Goal: Book appointment/travel/reservation

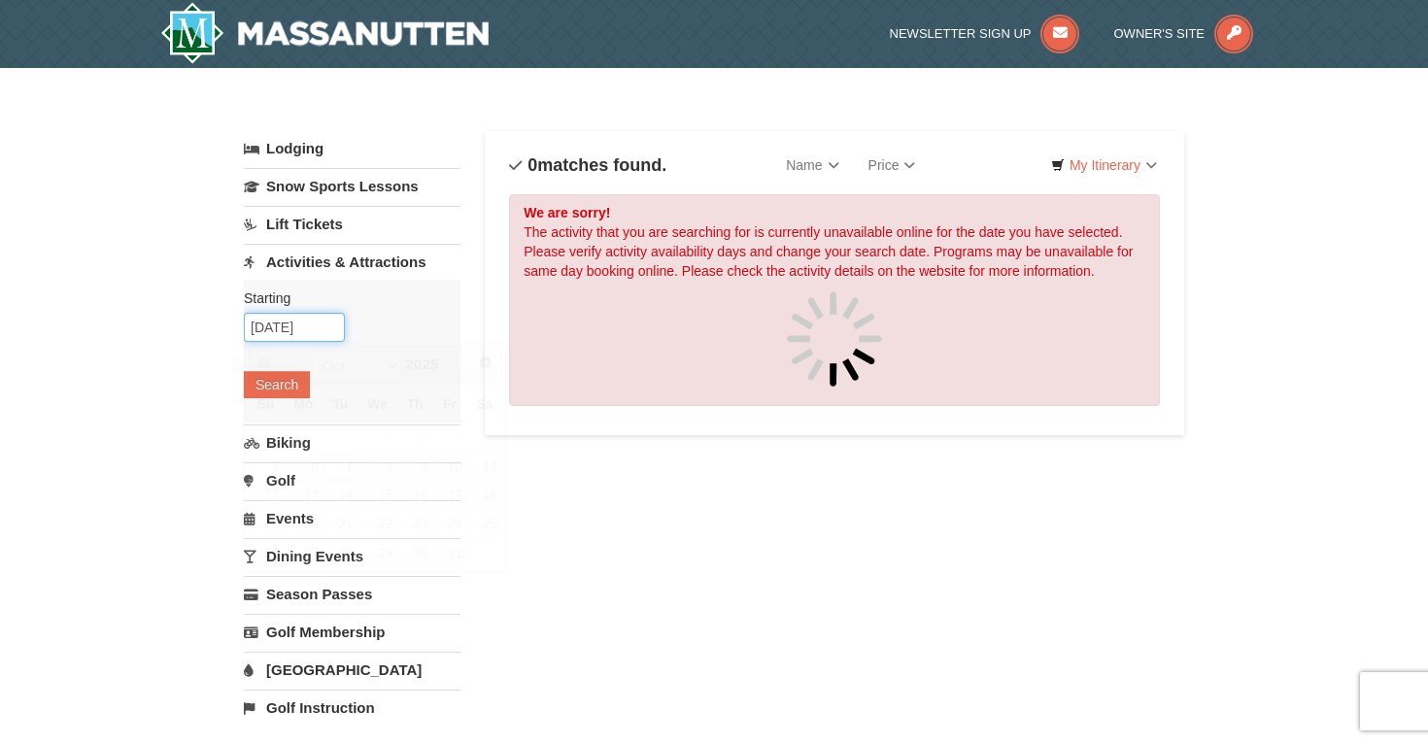
click at [282, 326] on input "10/07/2025" at bounding box center [294, 327] width 101 height 29
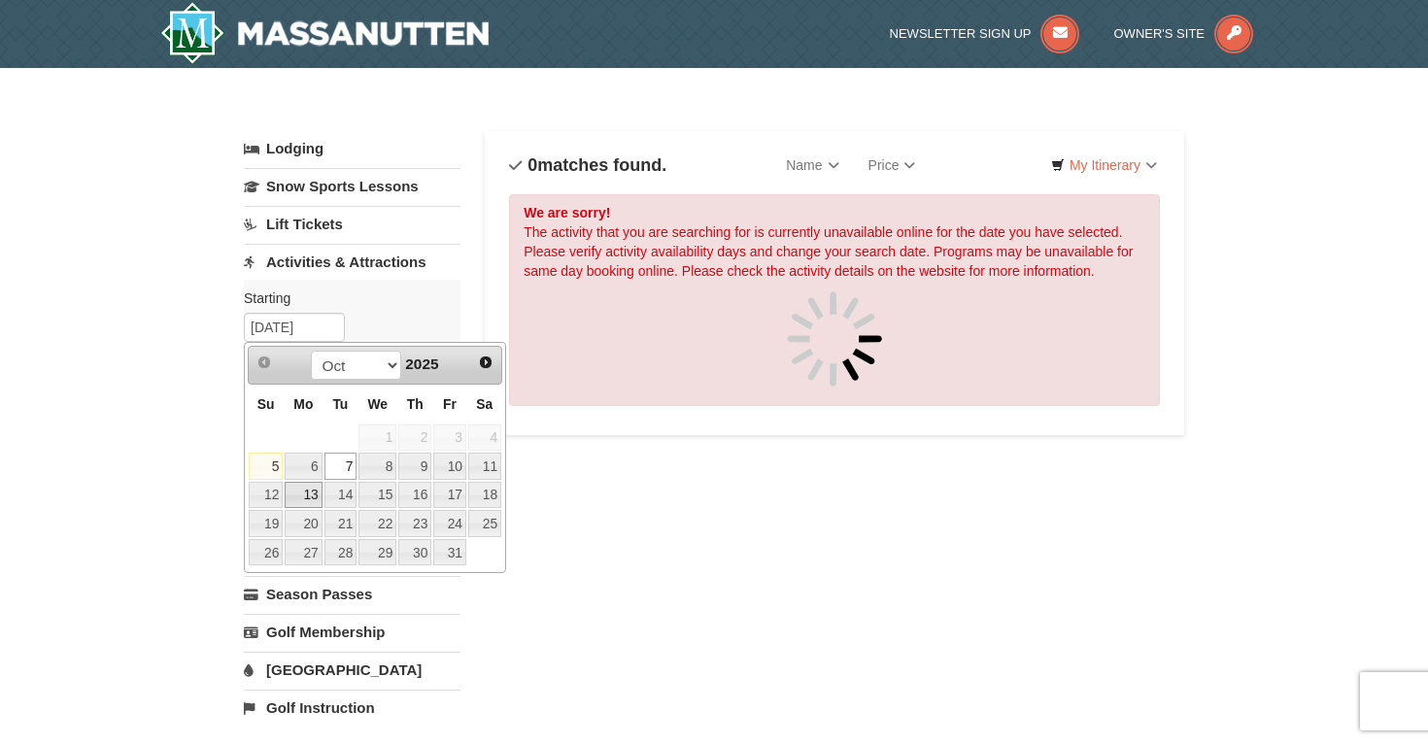
click at [301, 500] on link "13" at bounding box center [303, 495] width 37 height 27
type input "10/13/2025"
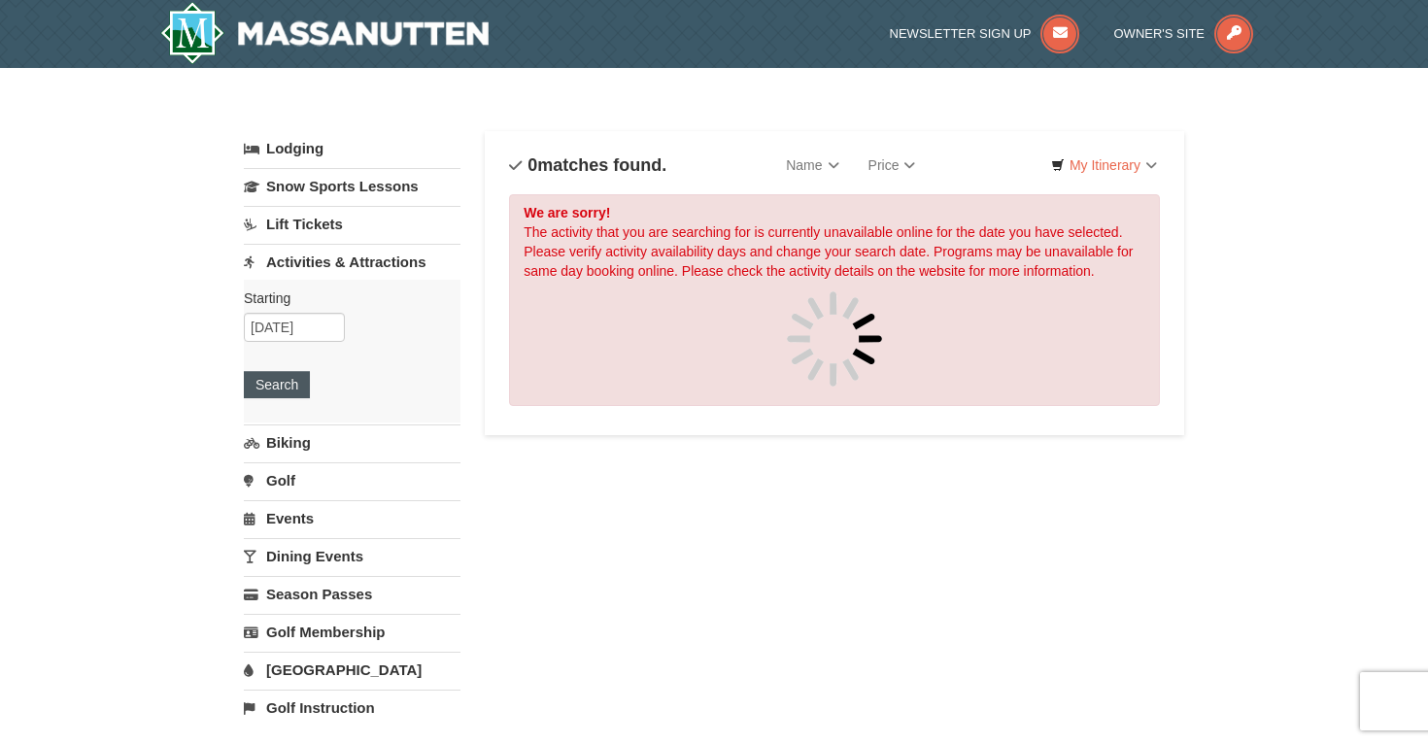
click at [283, 386] on button "Search" at bounding box center [277, 384] width 66 height 27
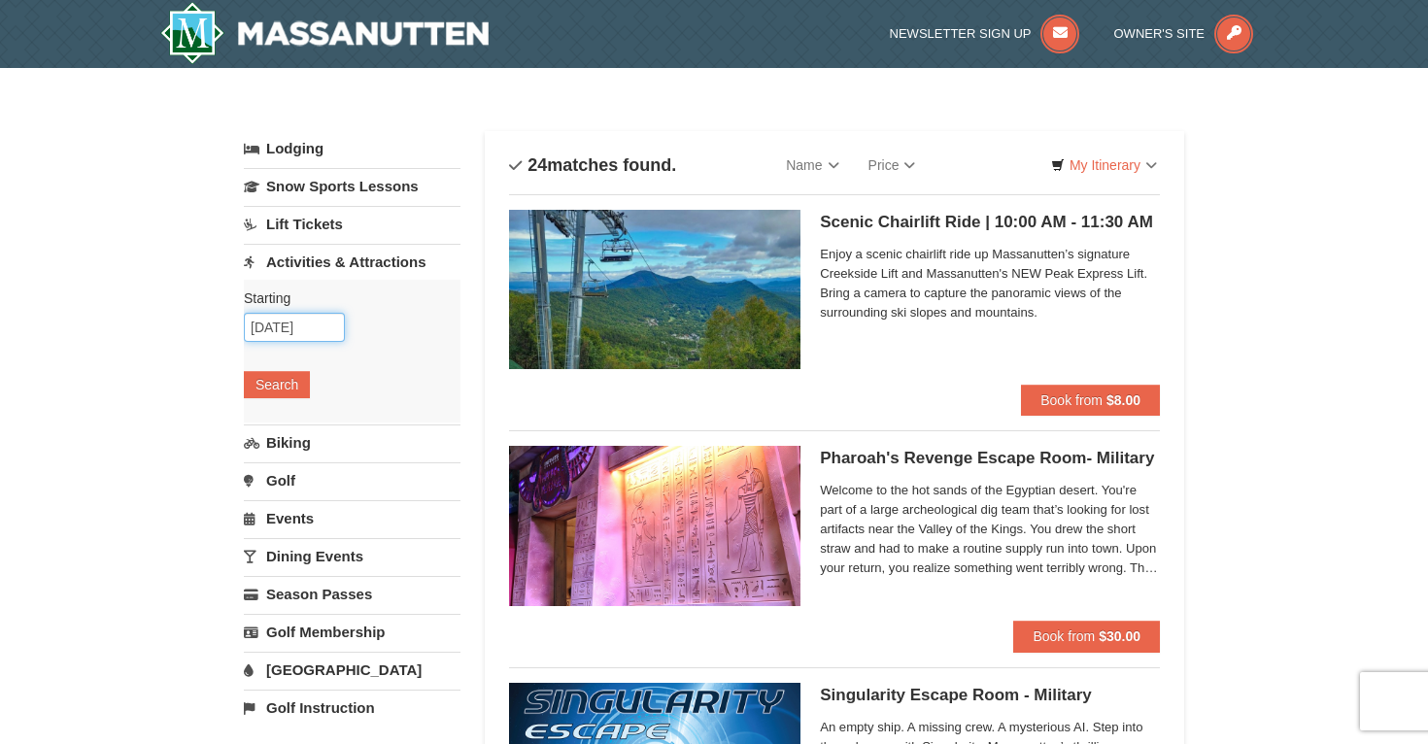
click at [284, 325] on input "10/13/2025" at bounding box center [294, 327] width 101 height 29
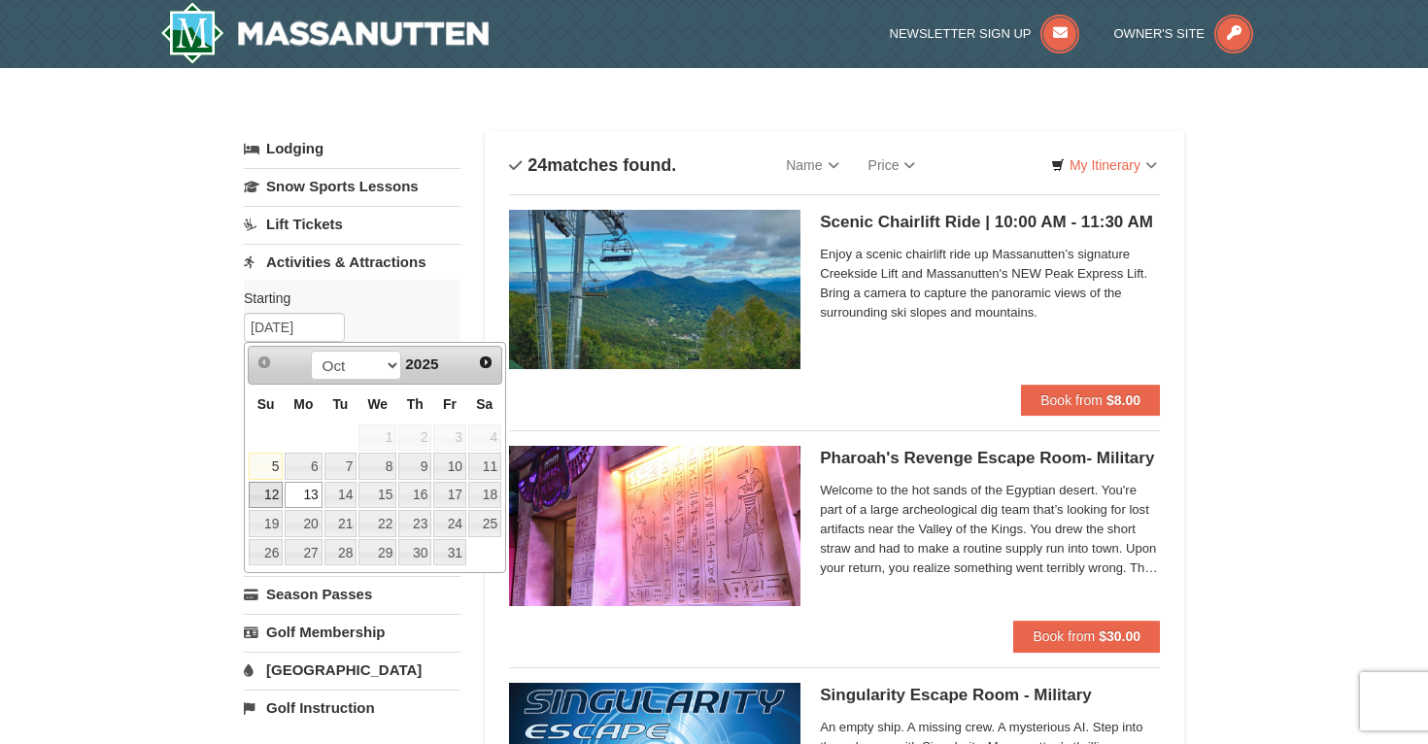
click at [268, 501] on link "12" at bounding box center [266, 495] width 34 height 27
type input "10/12/2025"
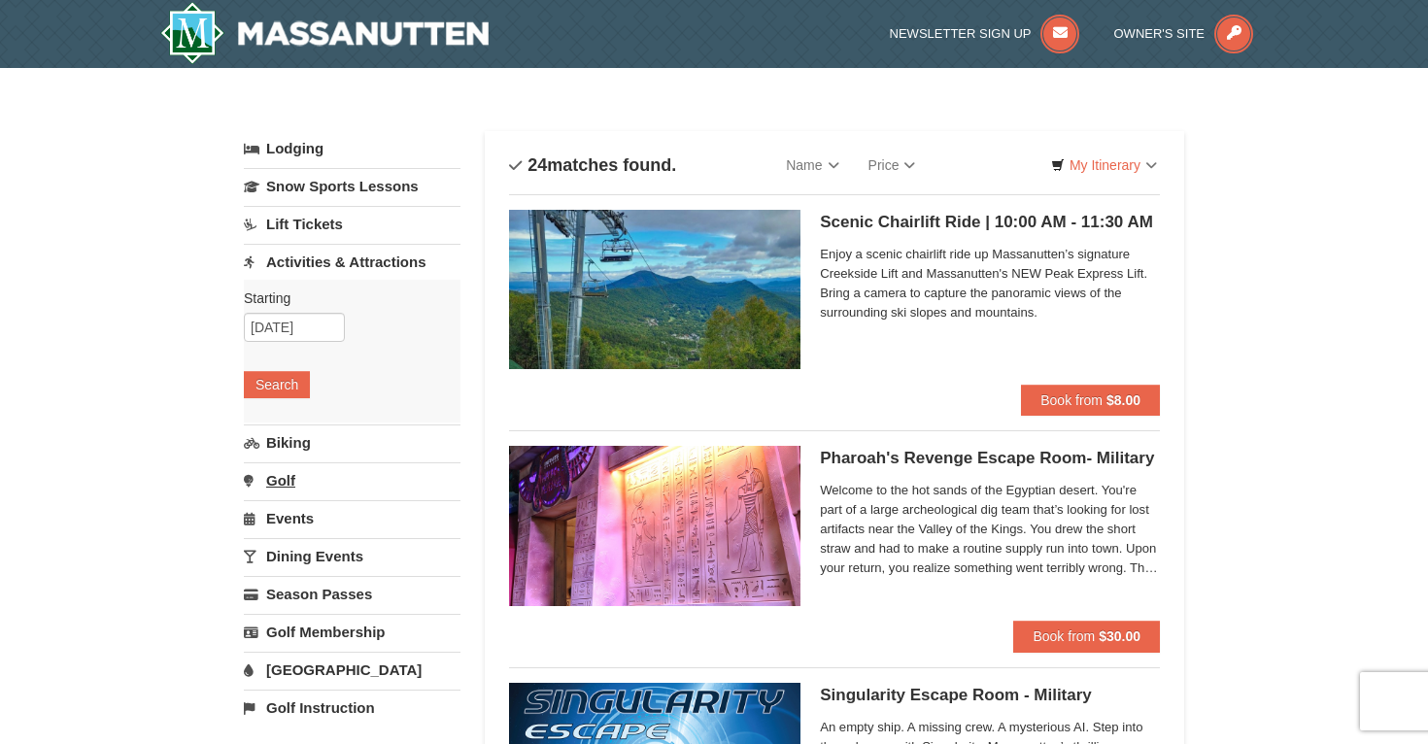
click at [296, 484] on link "Golf" at bounding box center [352, 480] width 217 height 36
click at [281, 456] on button "Search" at bounding box center [277, 460] width 66 height 27
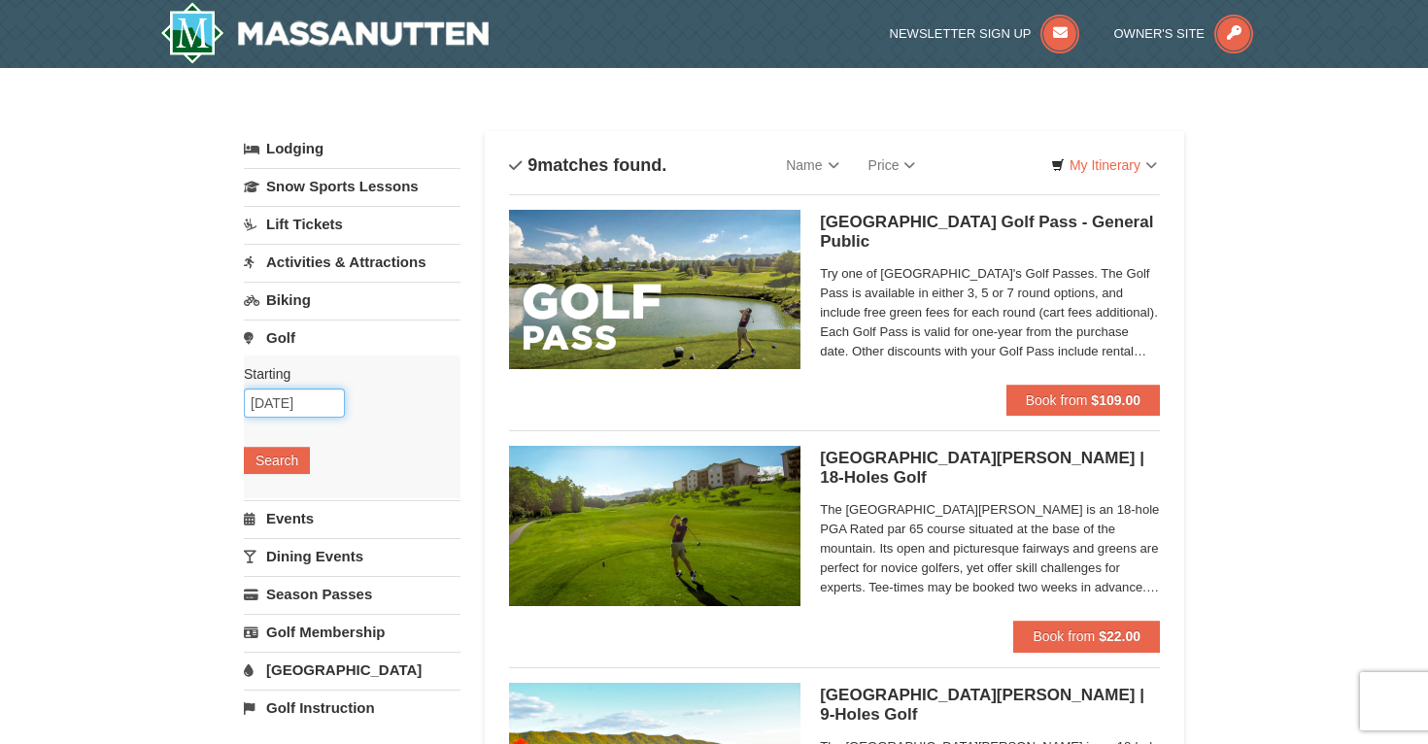
click at [296, 401] on input "[DATE]" at bounding box center [294, 402] width 101 height 29
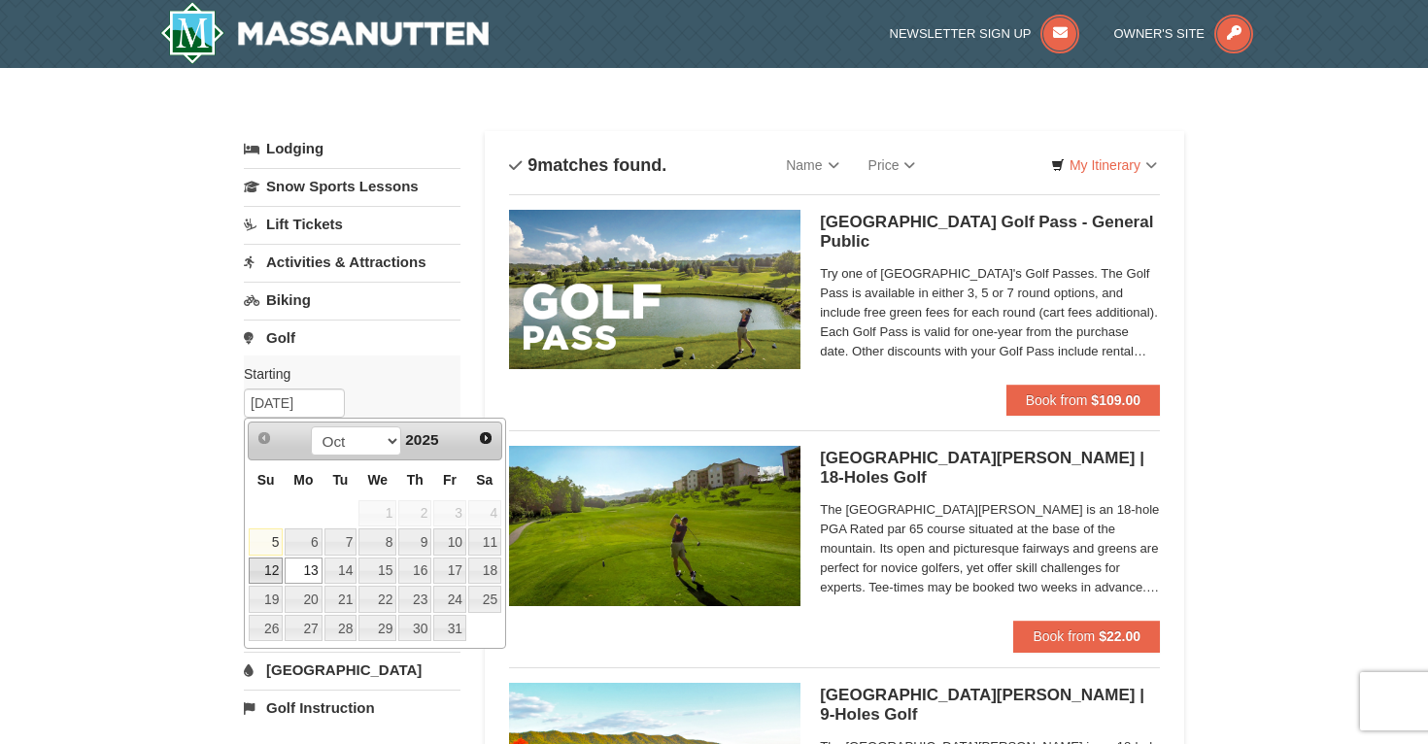
click at [270, 570] on link "12" at bounding box center [266, 570] width 34 height 27
type input "[DATE]"
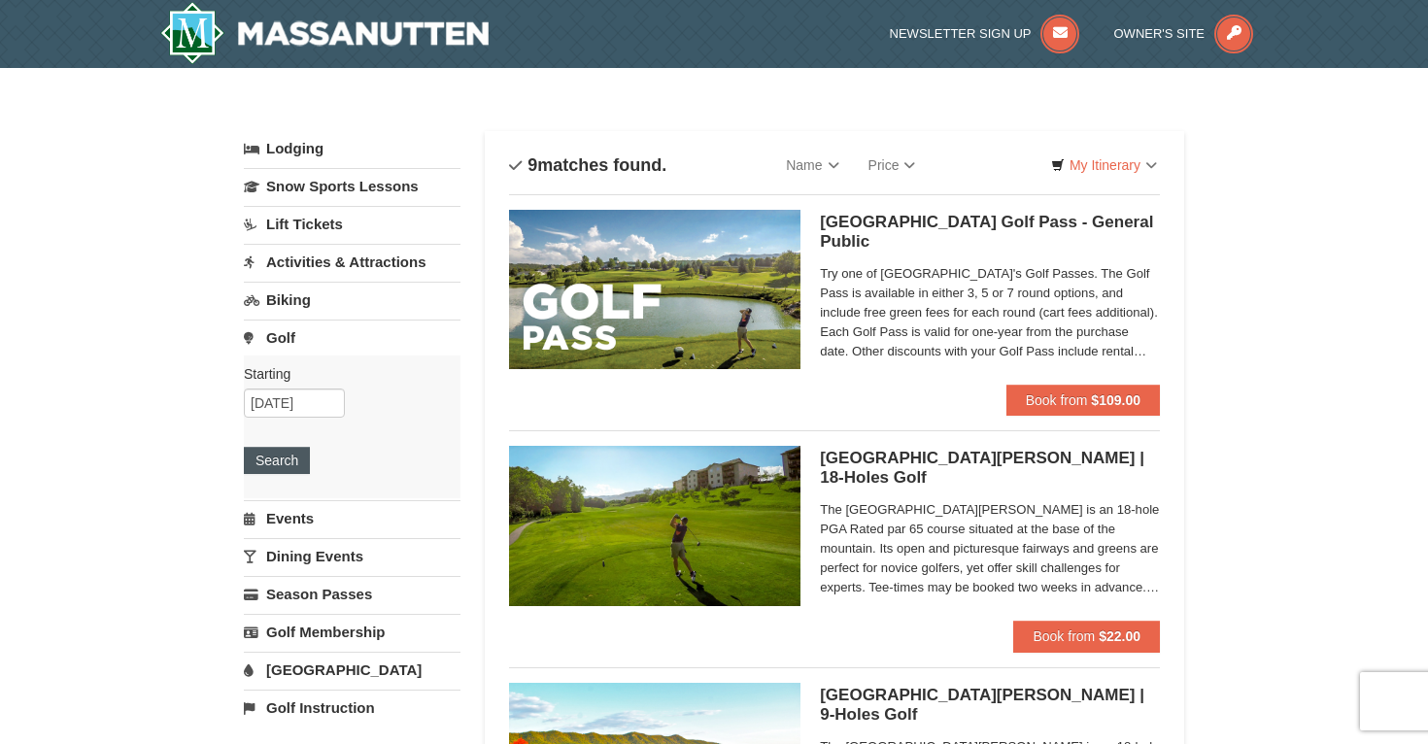
click at [284, 464] on button "Search" at bounding box center [277, 460] width 66 height 27
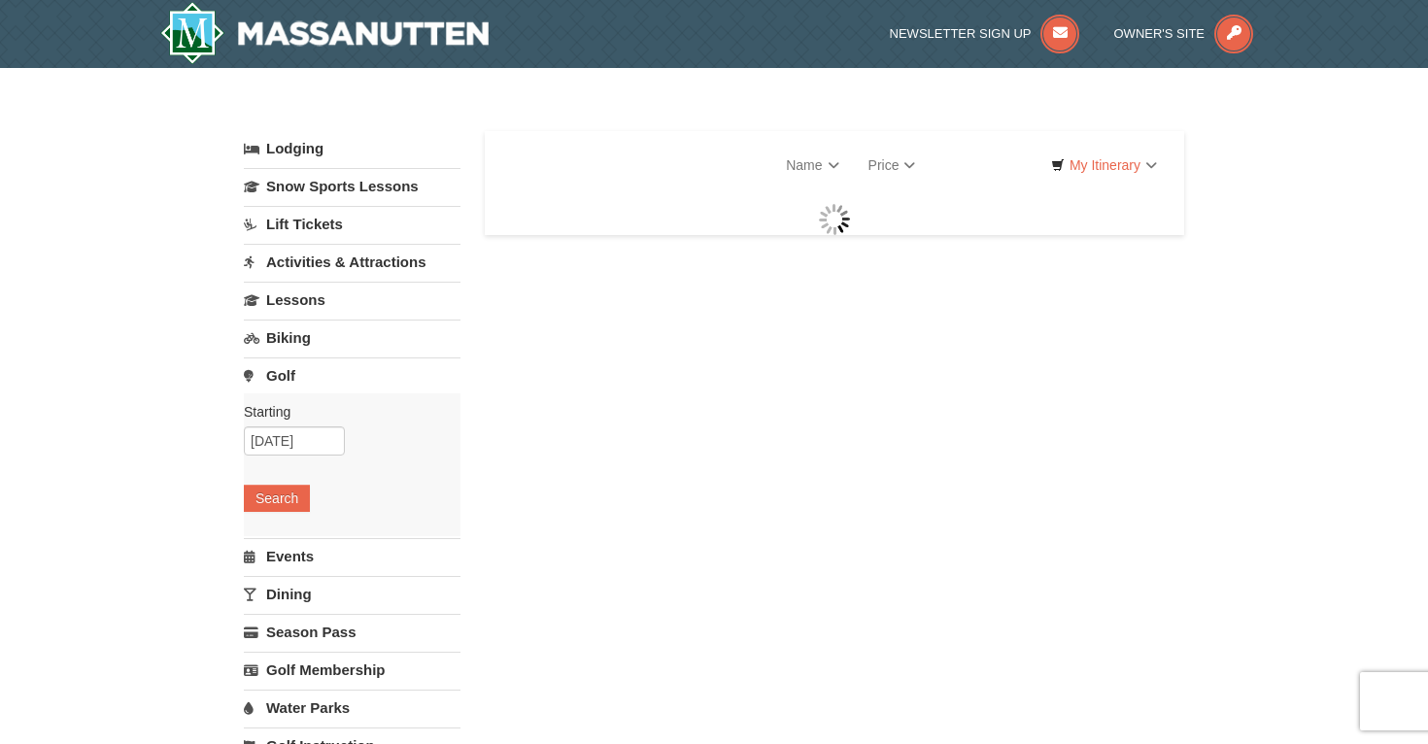
select select "10"
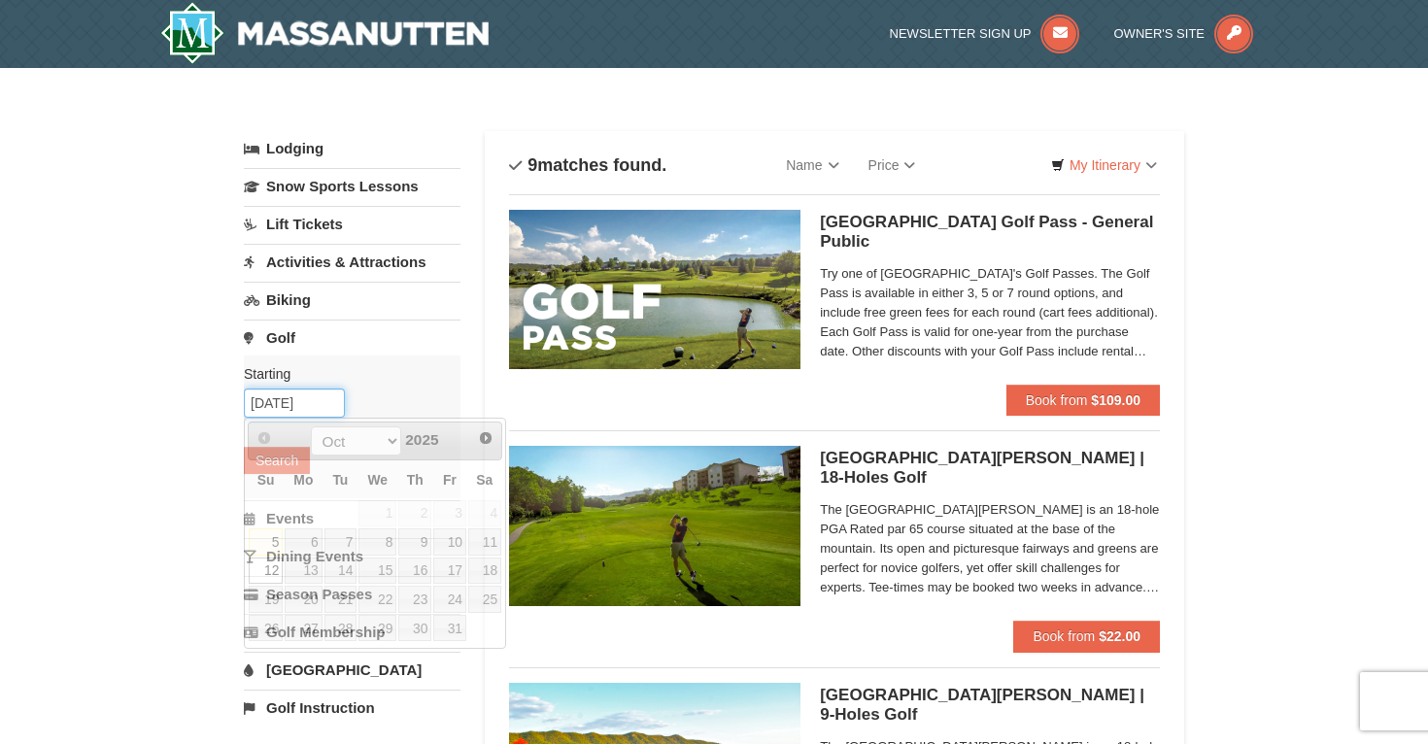
click at [293, 410] on input "10/12/2025" at bounding box center [294, 402] width 101 height 29
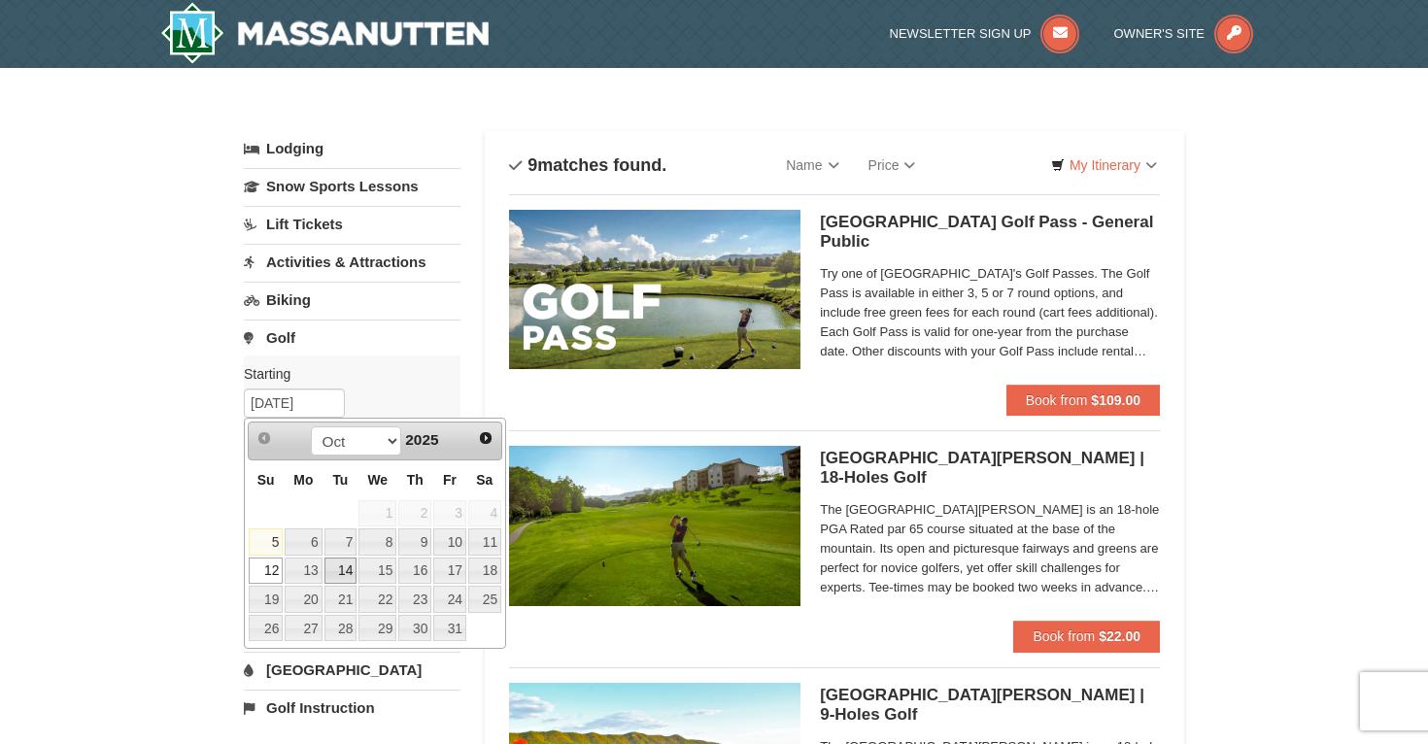
click at [349, 576] on link "14" at bounding box center [340, 570] width 33 height 27
type input "[DATE]"
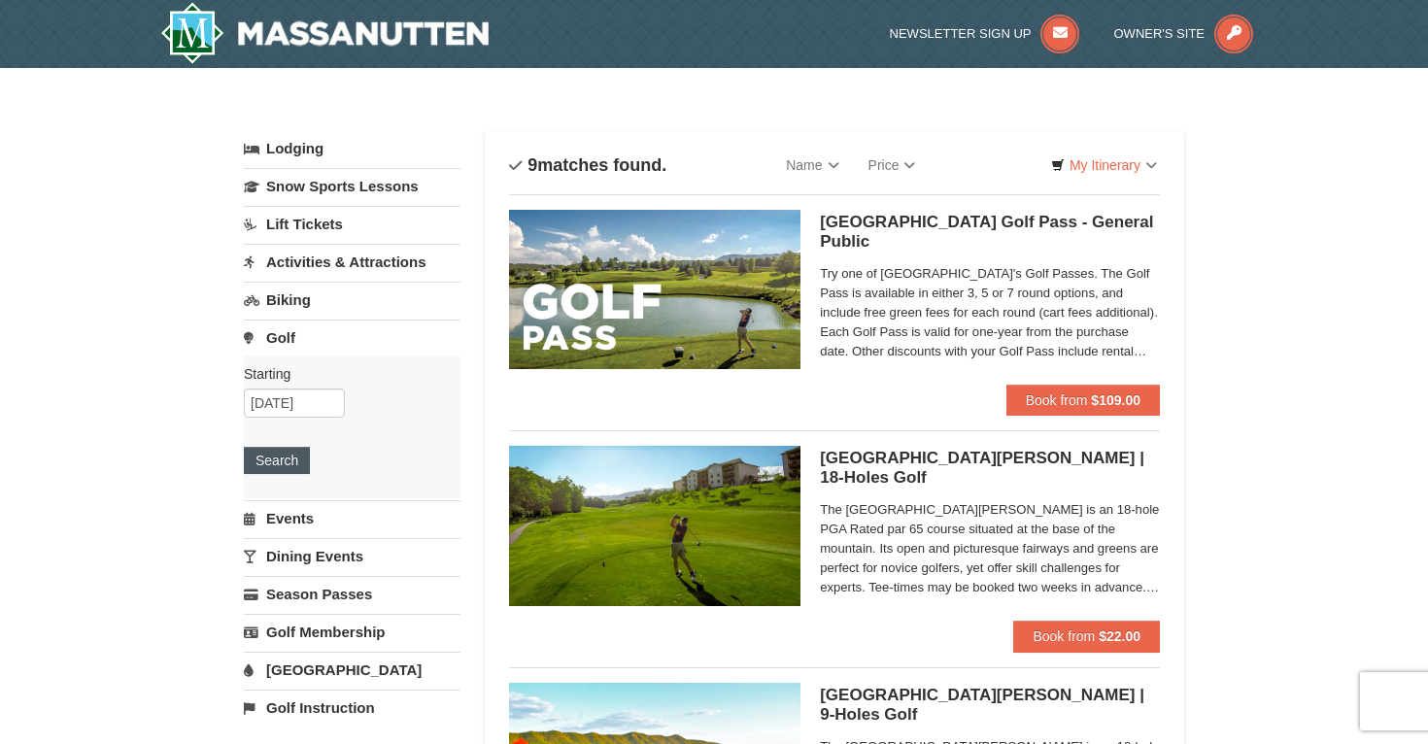
click at [277, 461] on button "Search" at bounding box center [277, 460] width 66 height 27
